Goal: Information Seeking & Learning: Learn about a topic

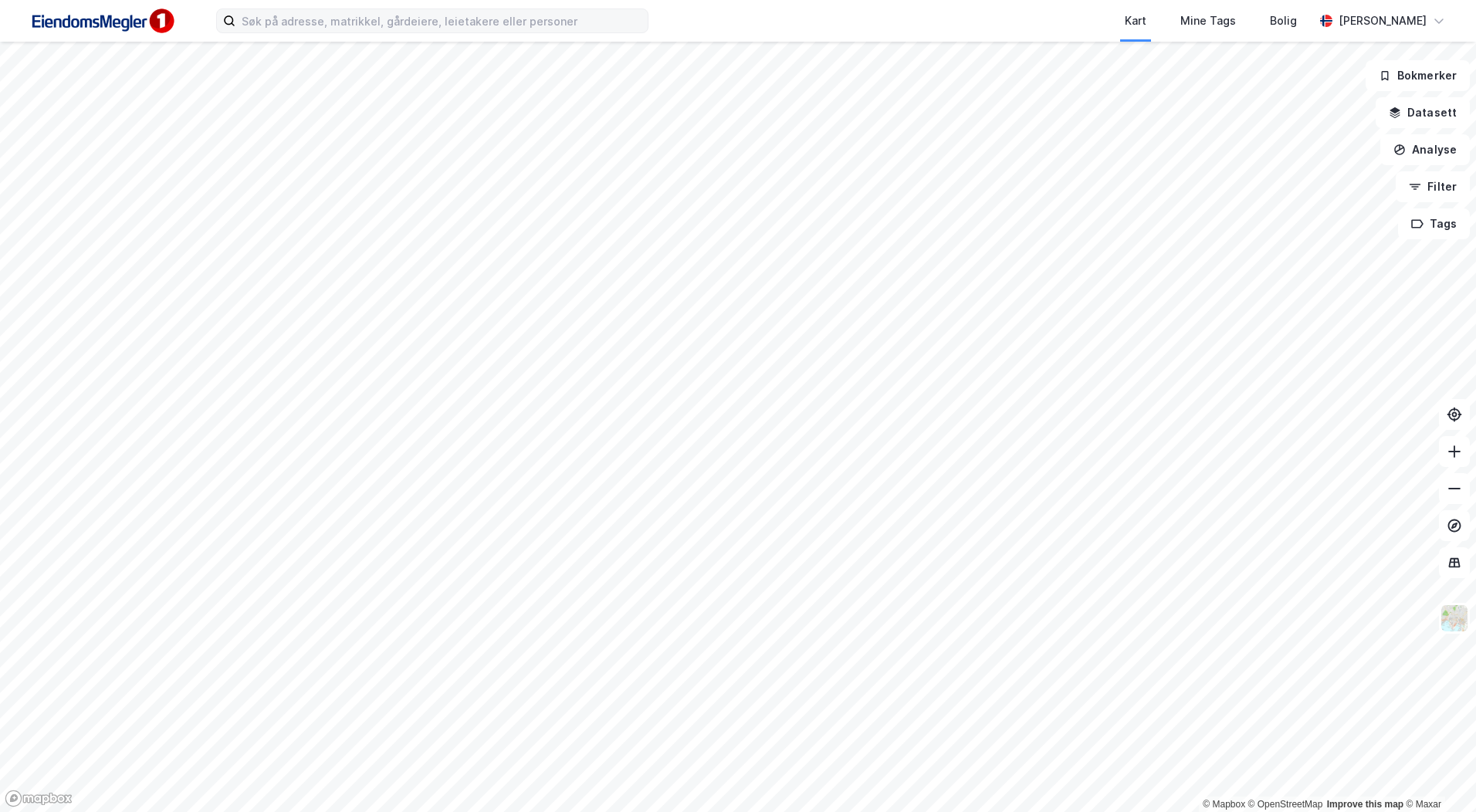
click at [347, 33] on label at bounding box center [432, 21] width 432 height 25
click at [347, 33] on input at bounding box center [441, 21] width 412 height 23
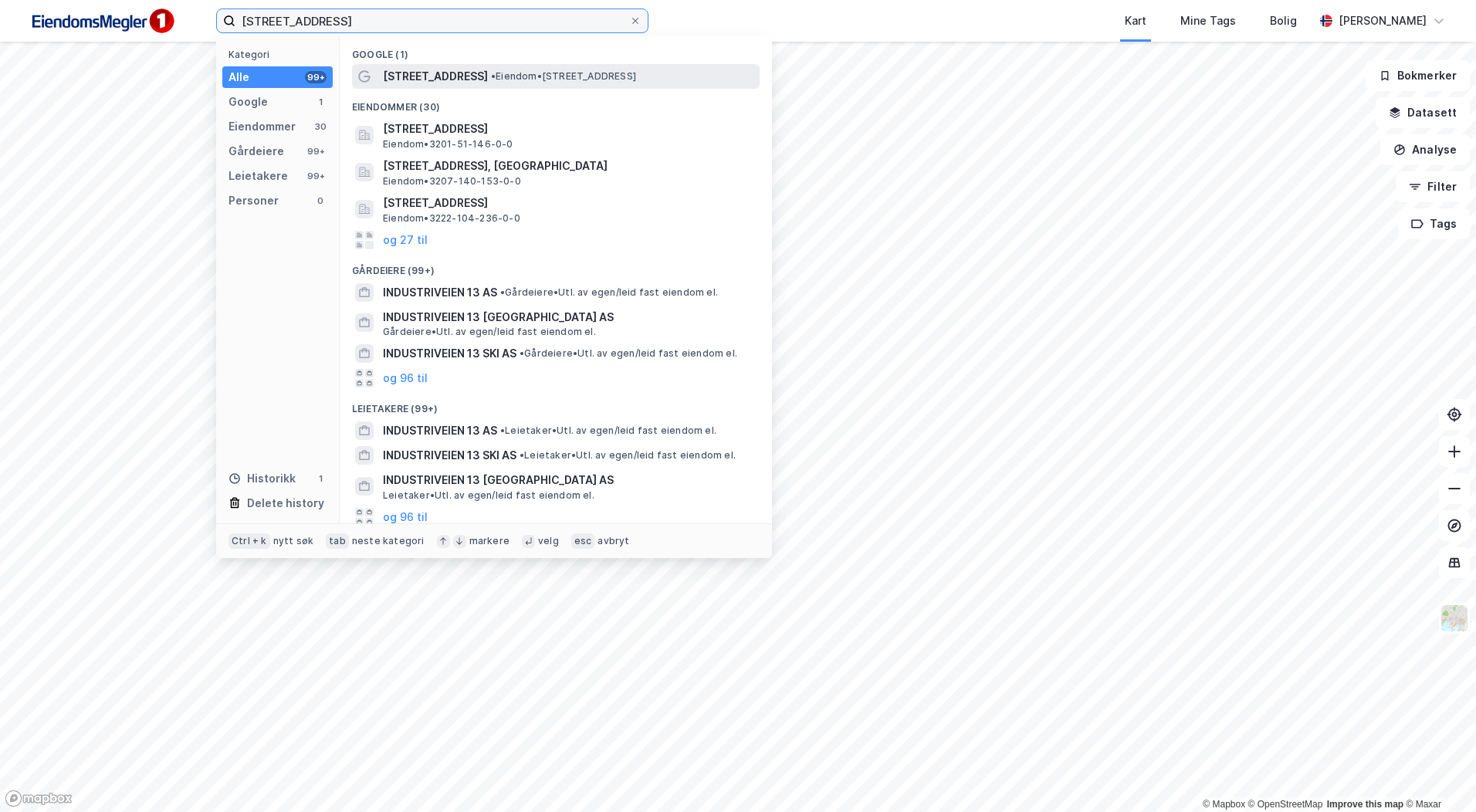
type input "[STREET_ADDRESS]"
click at [429, 75] on span "[STREET_ADDRESS]" at bounding box center [435, 76] width 105 height 19
click at [346, 19] on input "[STREET_ADDRESS]" at bounding box center [432, 21] width 394 height 23
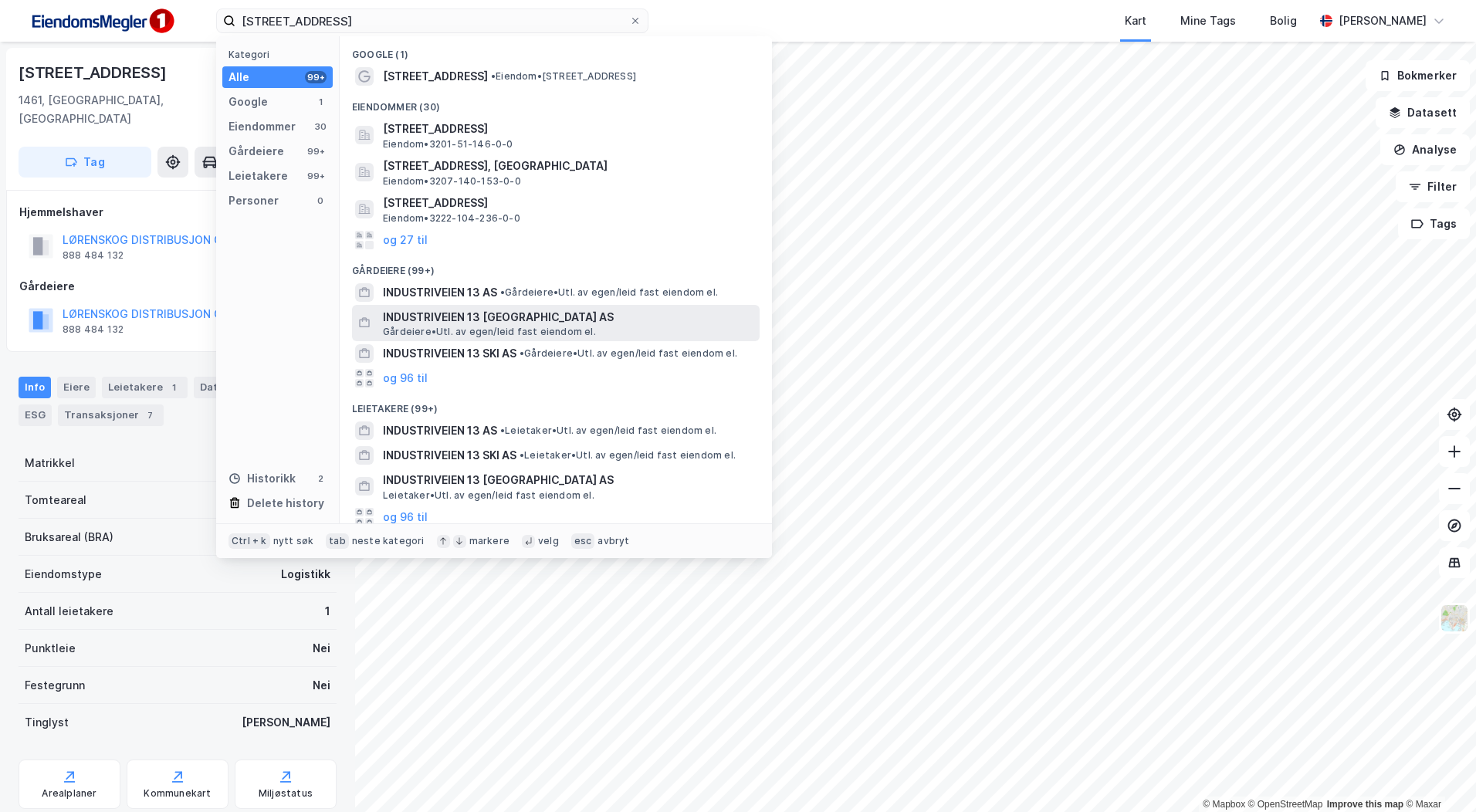
click at [529, 318] on span "INDUSTRIVEIEN 13 [GEOGRAPHIC_DATA] AS" at bounding box center [568, 317] width 371 height 19
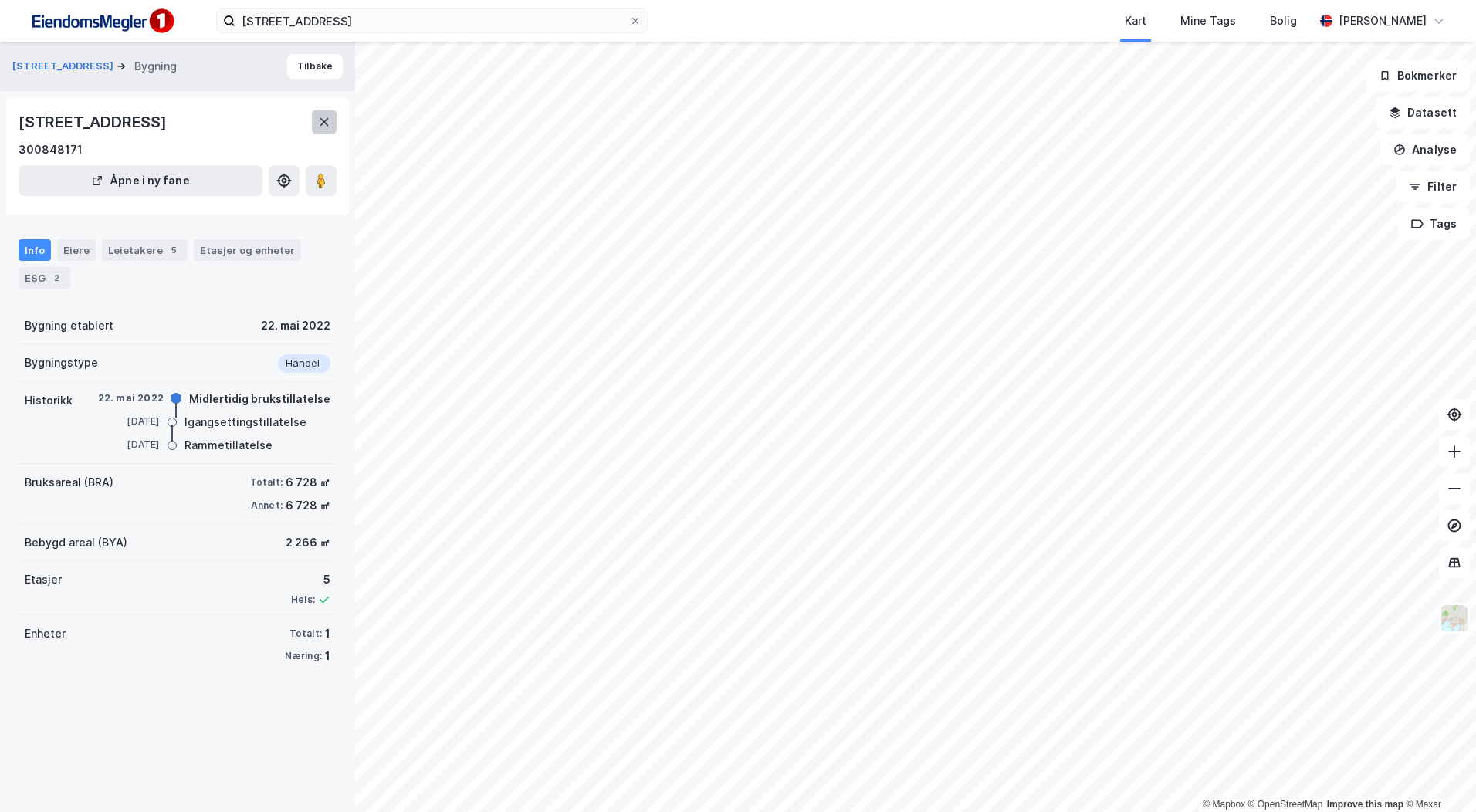
click at [330, 120] on button at bounding box center [324, 122] width 25 height 25
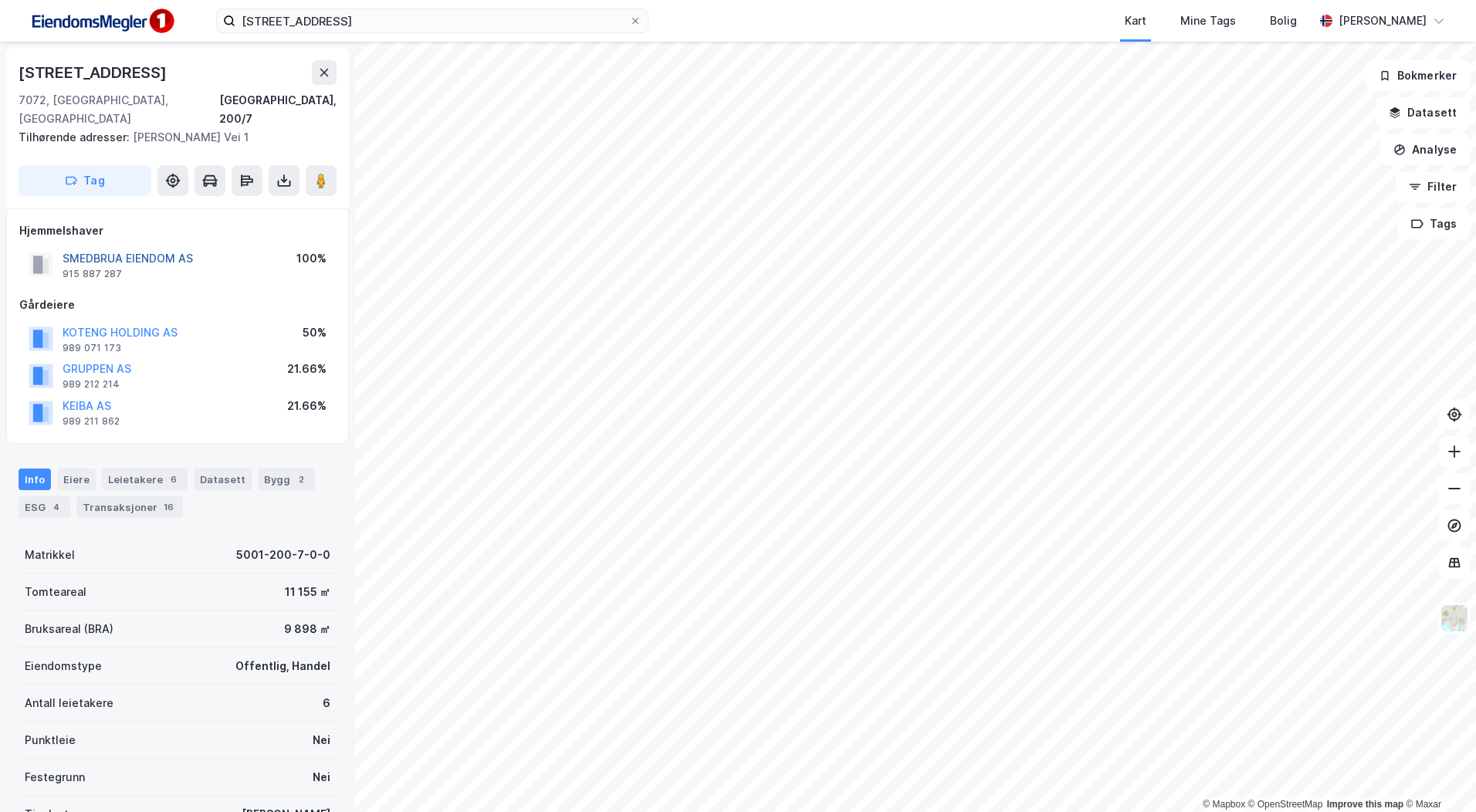
click at [0, 0] on button "SMEDBRUA EIENDOM AS" at bounding box center [0, 0] width 0 height 0
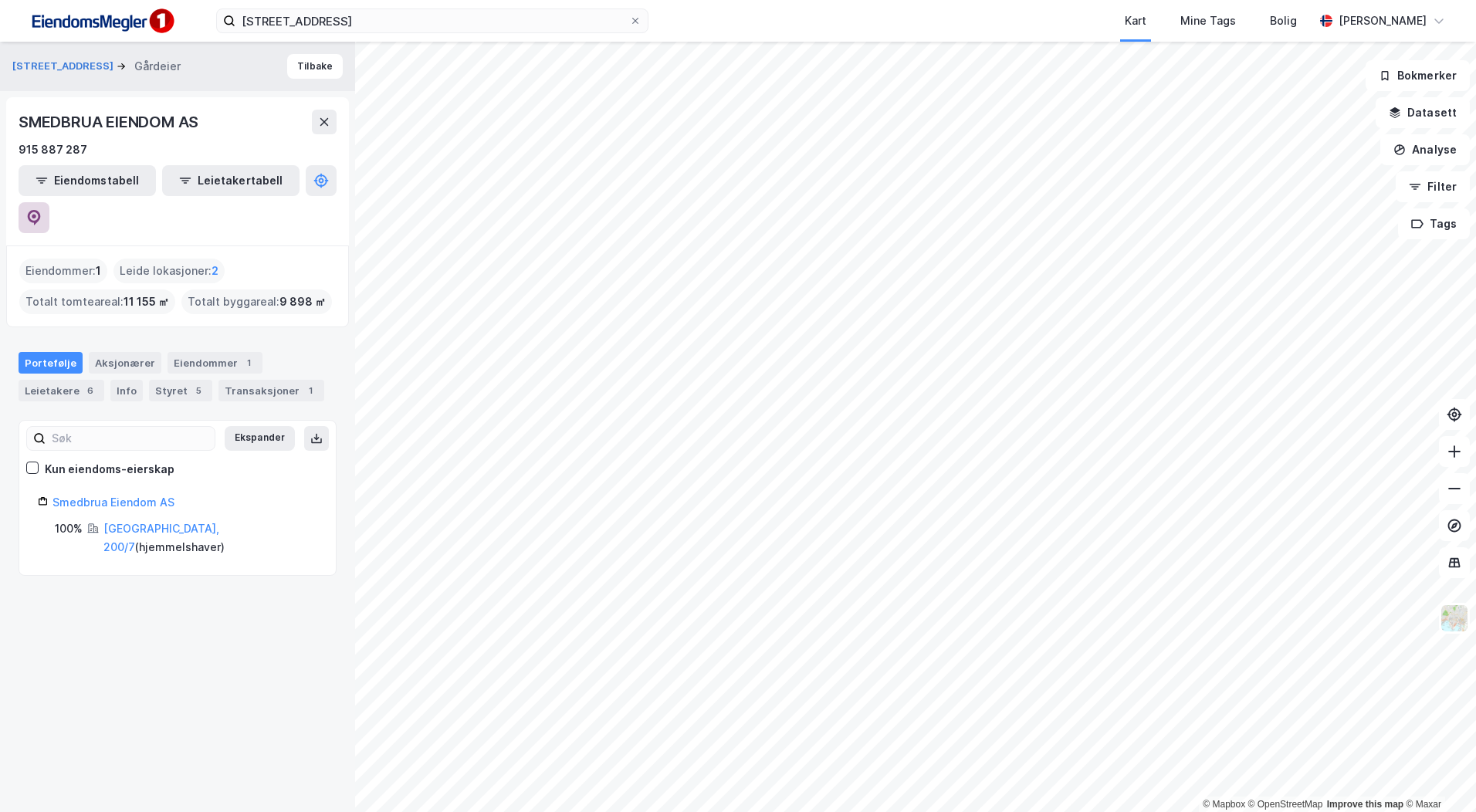
click at [41, 210] on icon at bounding box center [34, 218] width 13 height 16
click at [324, 124] on icon at bounding box center [324, 122] width 12 height 12
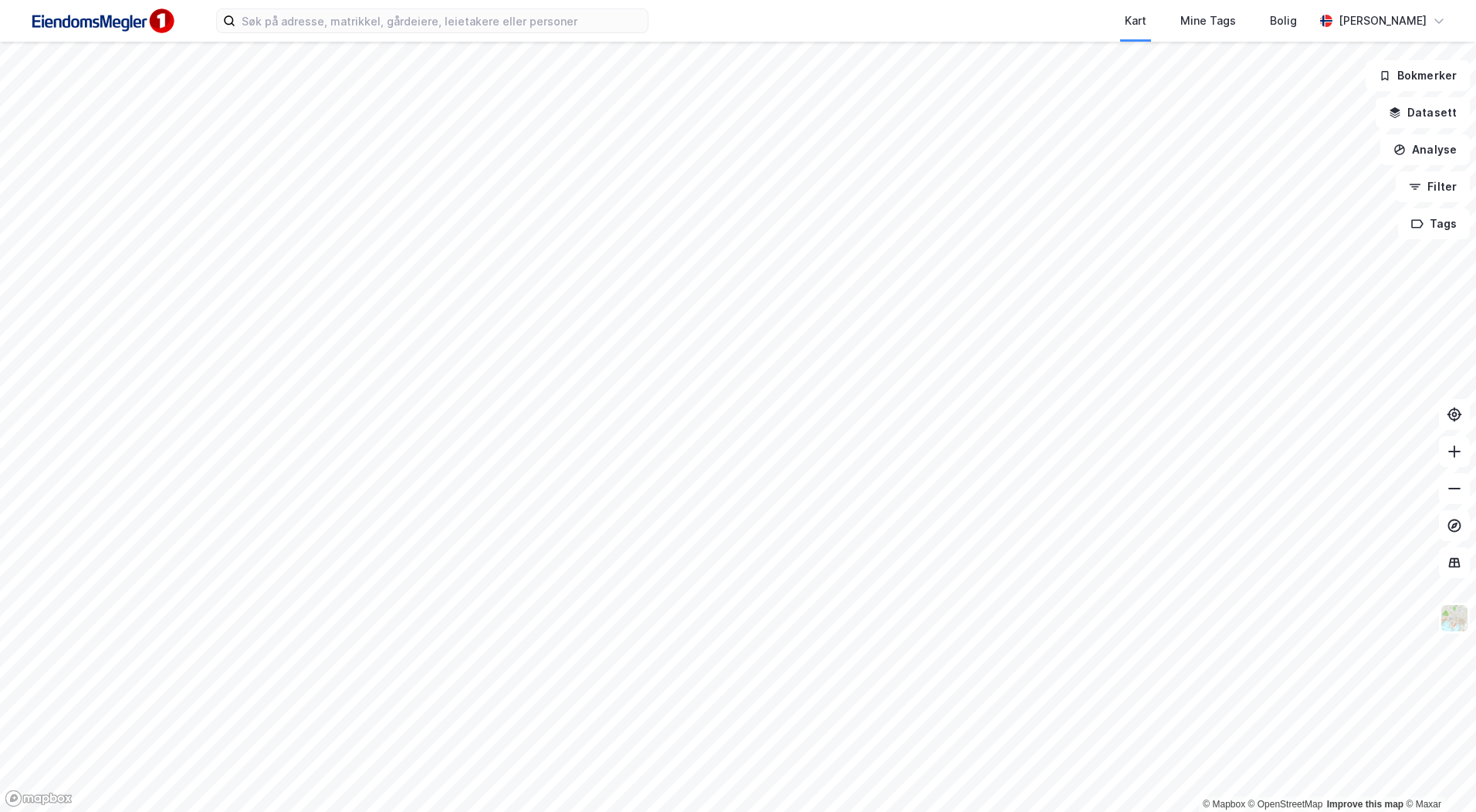
click at [344, 7] on div "Kart Mine Tags Bolig [PERSON_NAME]" at bounding box center [738, 21] width 1476 height 42
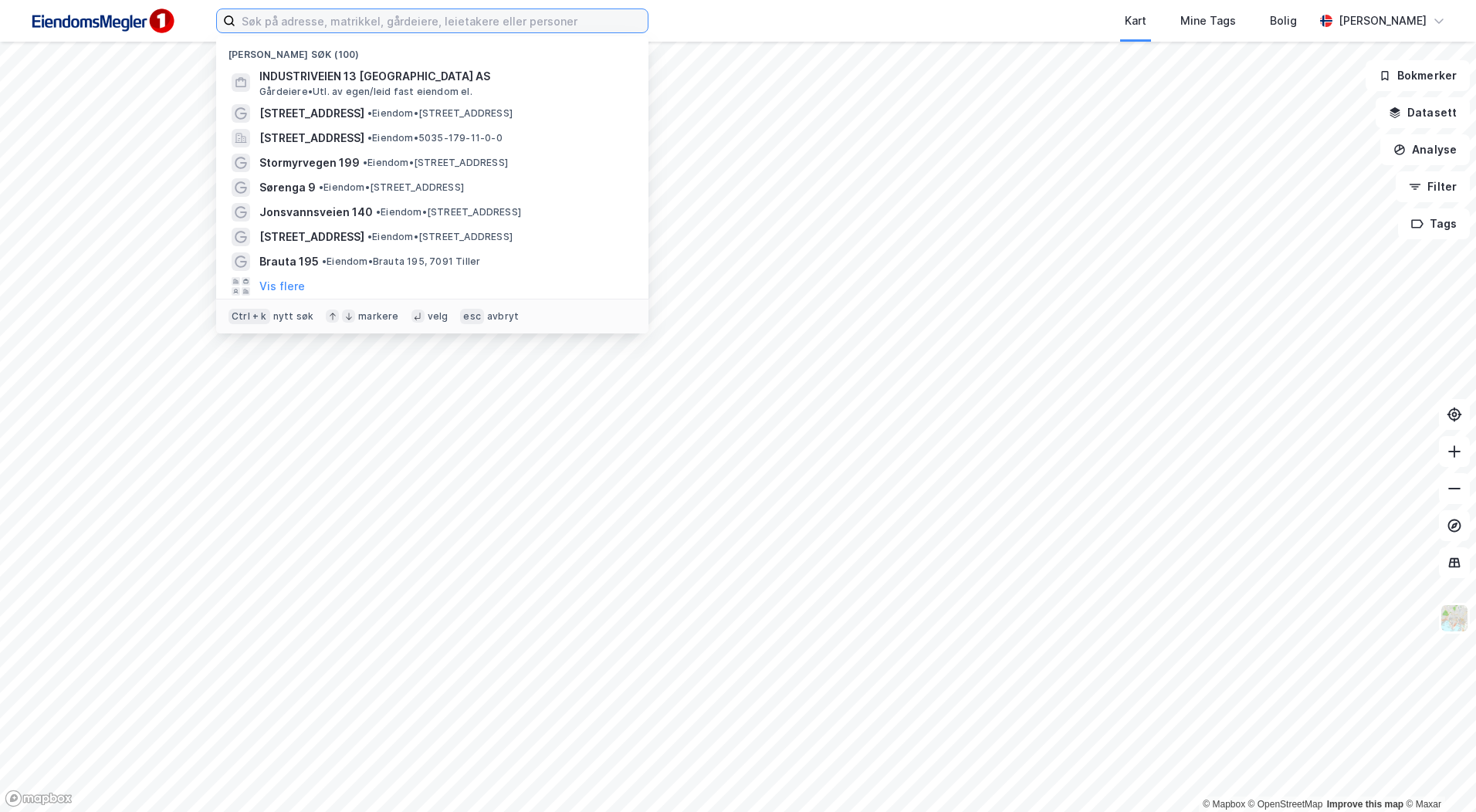
click at [348, 13] on input at bounding box center [441, 21] width 412 height 23
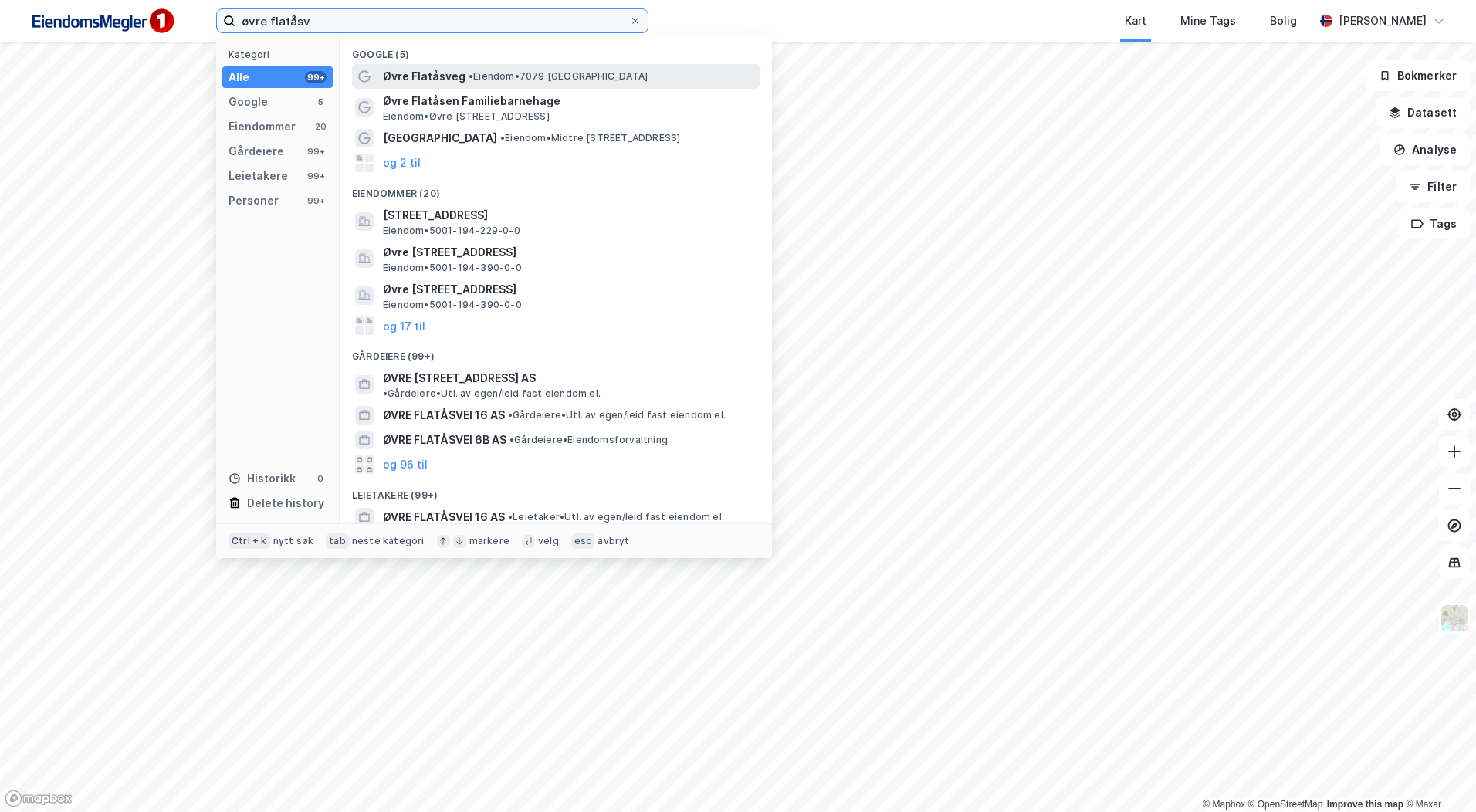
type input "øvre flatåsv"
click at [514, 82] on div "Øvre Flatåsveg • Eiendom • 7079 [GEOGRAPHIC_DATA]" at bounding box center [570, 76] width 374 height 19
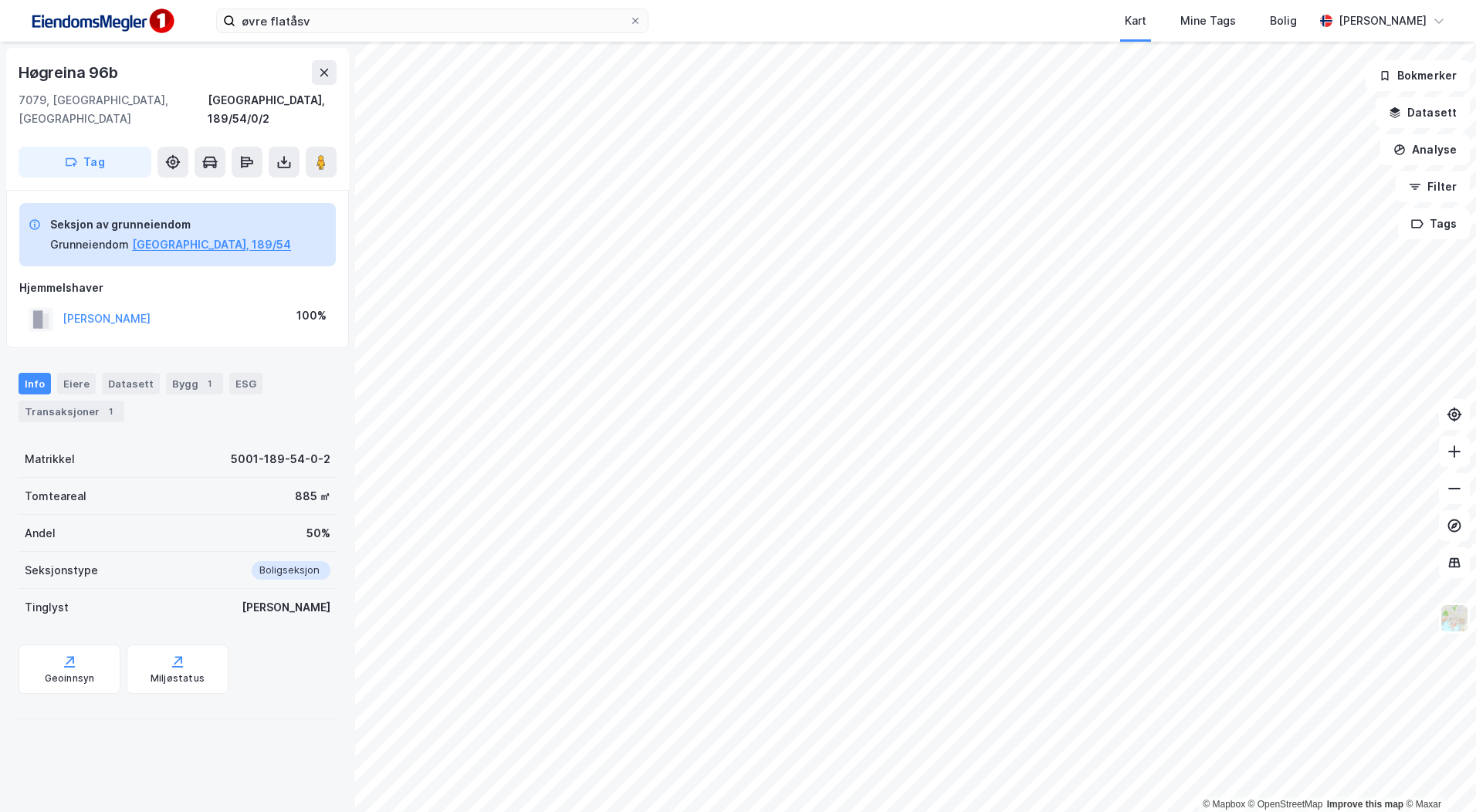
click at [1111, 0] on html "øvre flatåsv Kart Mine Tags Bolig [PERSON_NAME] © Mapbox © OpenStreetMap Improv…" at bounding box center [738, 406] width 1476 height 812
